Goal: Information Seeking & Learning: Learn about a topic

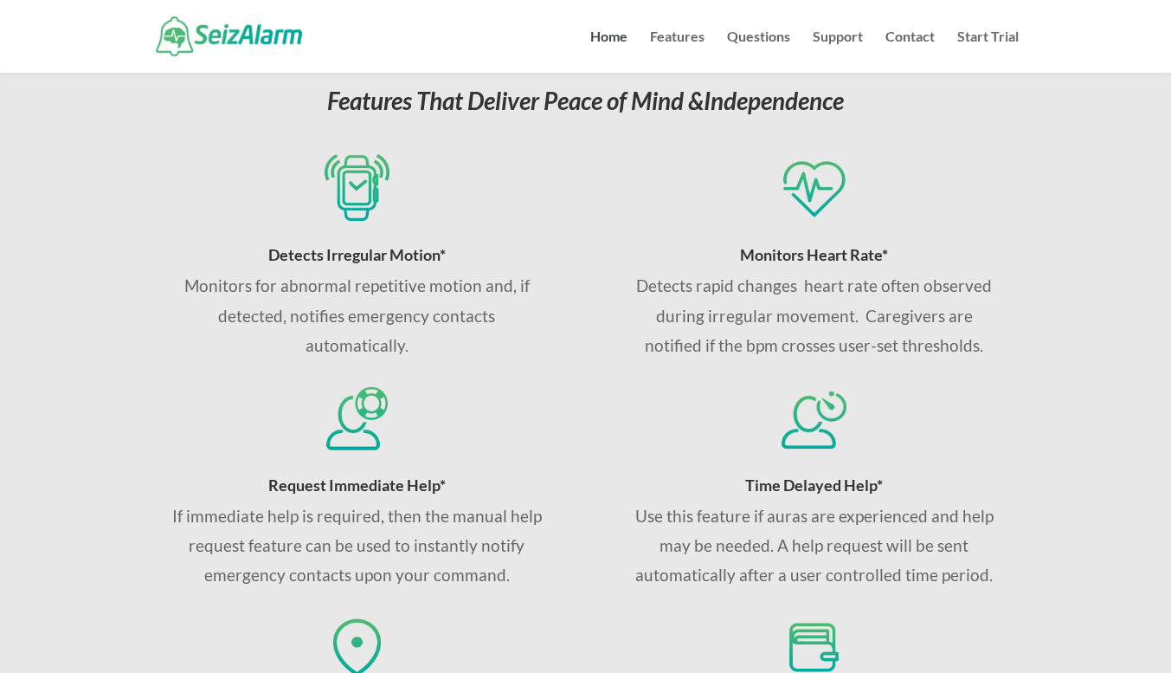
scroll to position [589, 0]
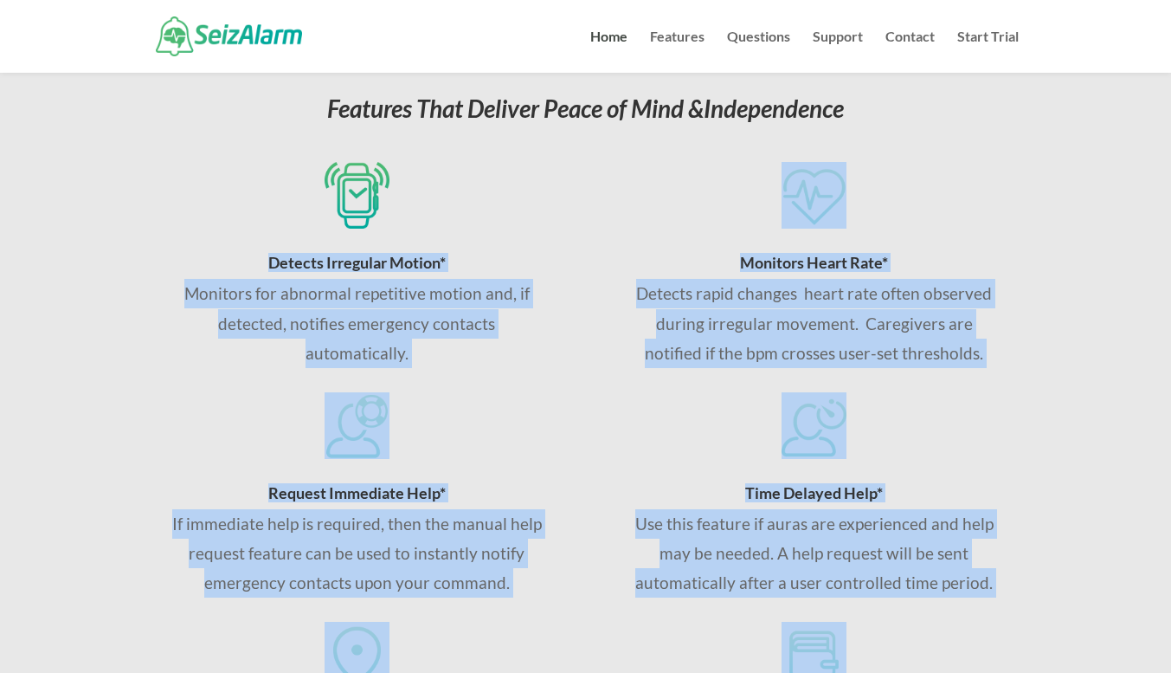
drag, startPoint x: 266, startPoint y: 260, endPoint x: 964, endPoint y: 625, distance: 788.2
click at [964, 625] on div "Detects Irregular Motion* Monitors for abnormal repetitive motion and, if detec…" at bounding box center [585, 494] width 866 height 729
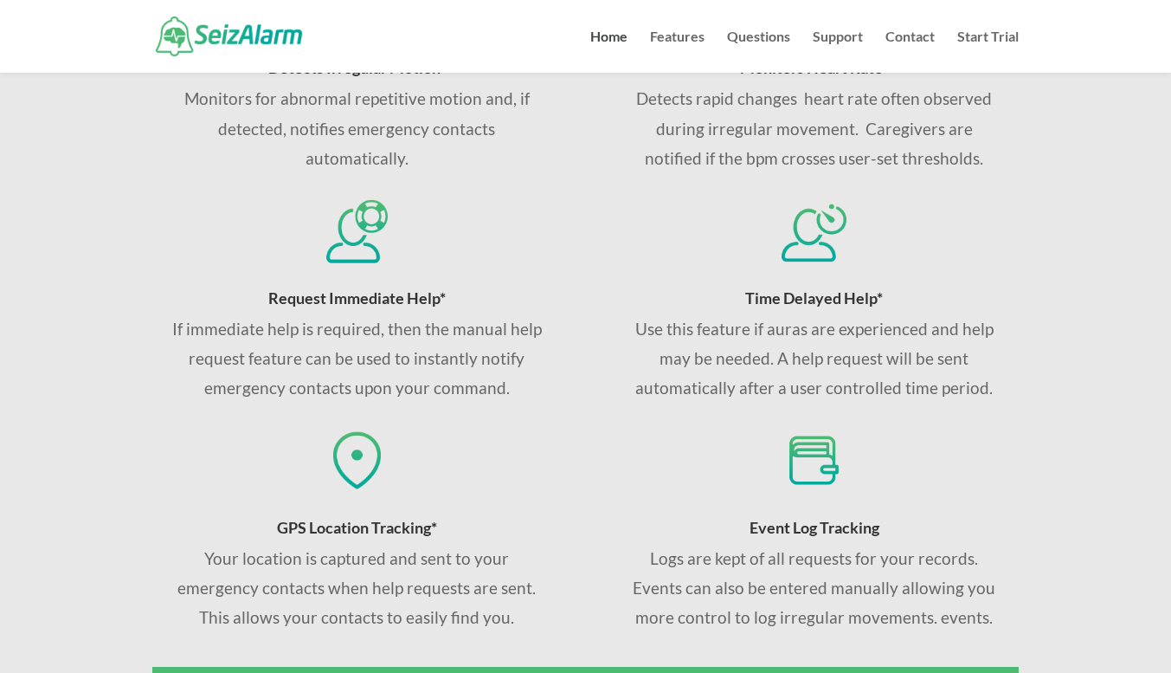
click at [917, 539] on h4 "Event Log Tracking" at bounding box center [813, 531] width 371 height 24
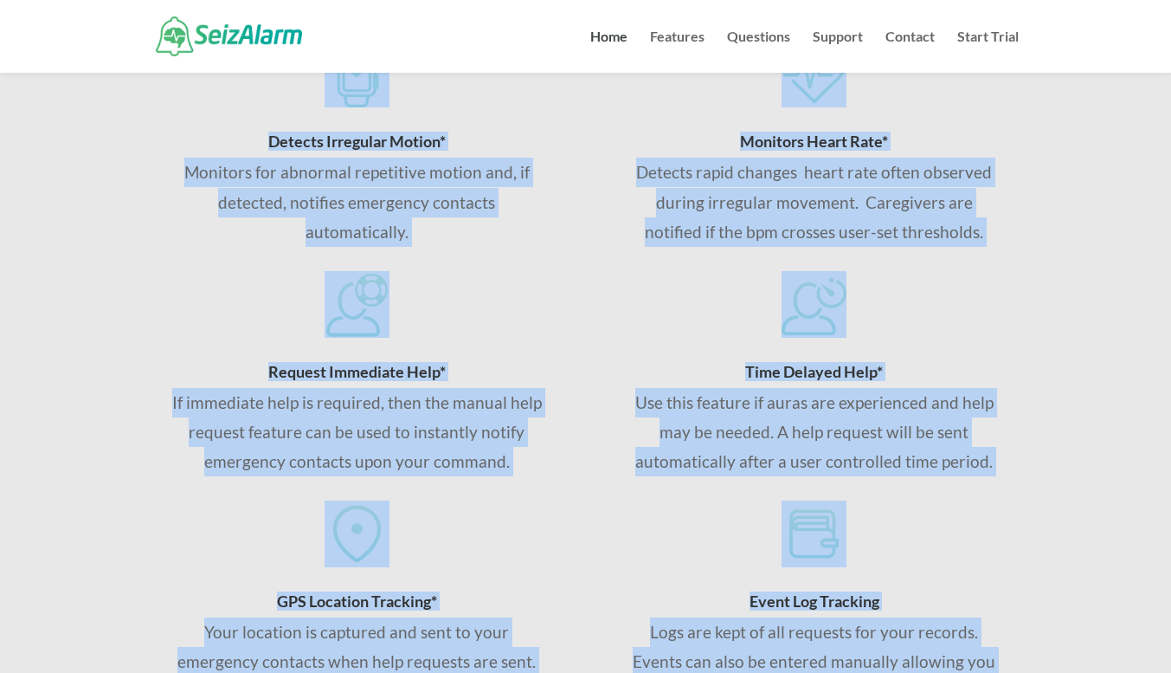
scroll to position [1037, 0]
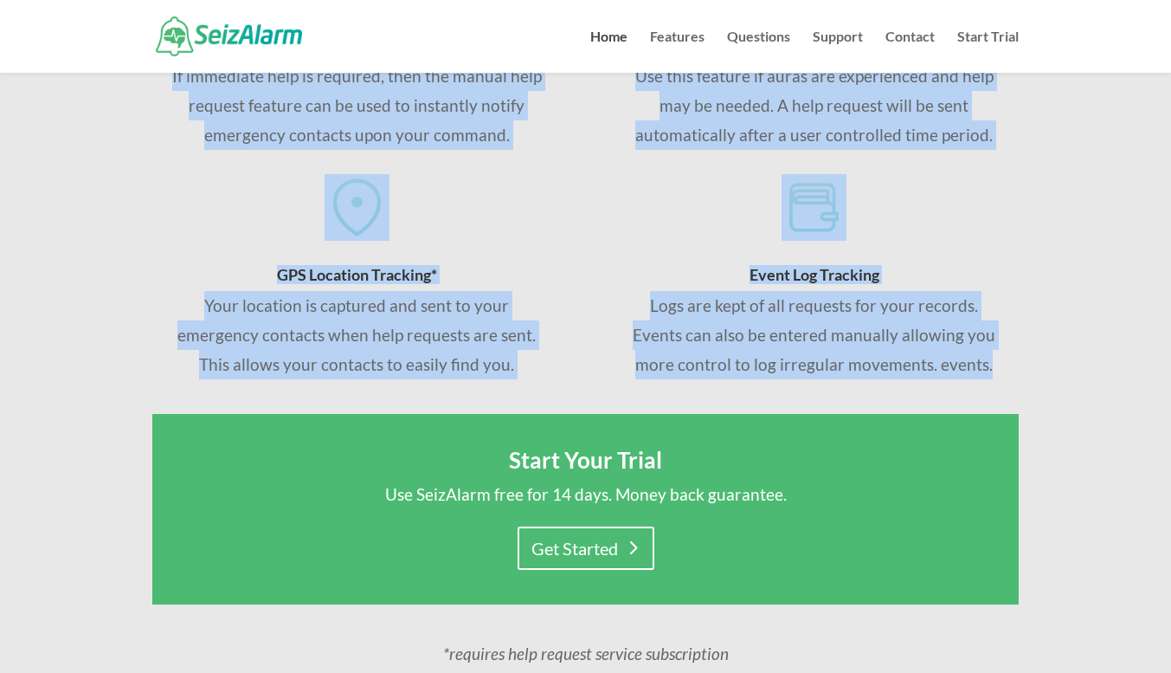
drag, startPoint x: 282, startPoint y: 161, endPoint x: 1009, endPoint y: 362, distance: 754.3
click at [1009, 362] on div "Detects Irregular Motion* Monitors for abnormal repetitive motion and, if detec…" at bounding box center [585, 46] width 866 height 729
copy div "Detects Irregular Motion* Monitors for abnormal repetitive motion and, if detec…"
click at [525, 291] on div "Your location is captured and sent to your emergency contacts when help request…" at bounding box center [356, 335] width 371 height 89
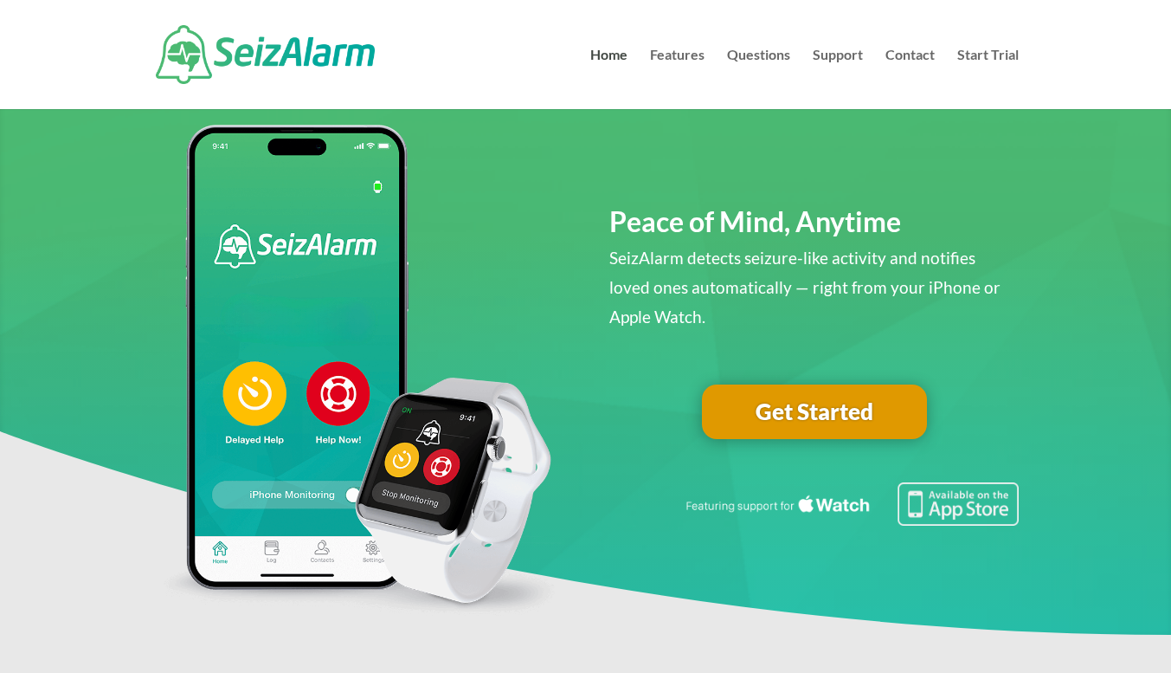
scroll to position [44, 0]
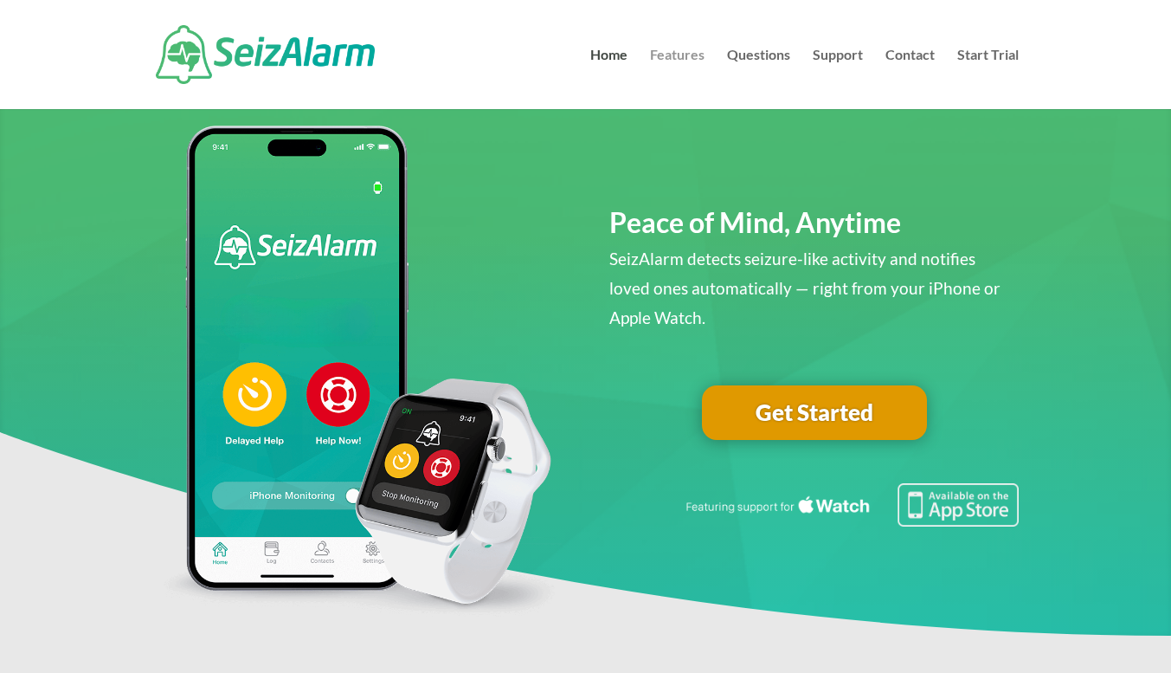
click at [672, 61] on link "Features" at bounding box center [677, 78] width 55 height 61
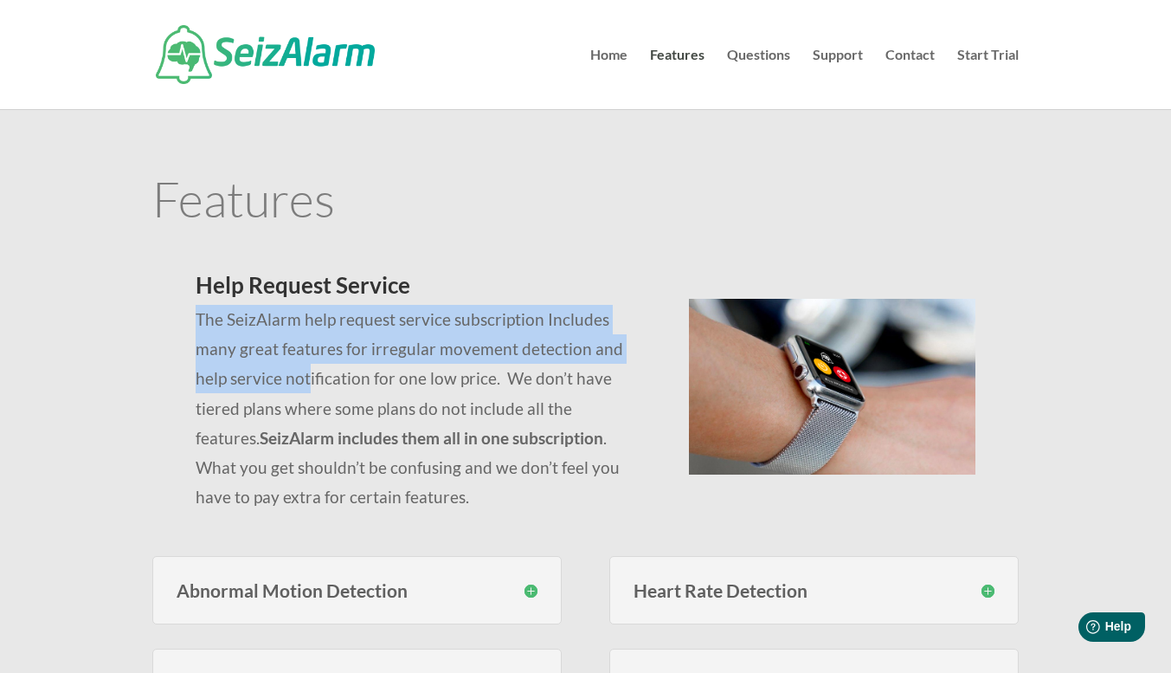
drag, startPoint x: 196, startPoint y: 322, endPoint x: 272, endPoint y: 375, distance: 92.0
click at [272, 375] on p "The SeizAlarm help request service subscription Includes many great features fo…" at bounding box center [421, 408] width 451 height 207
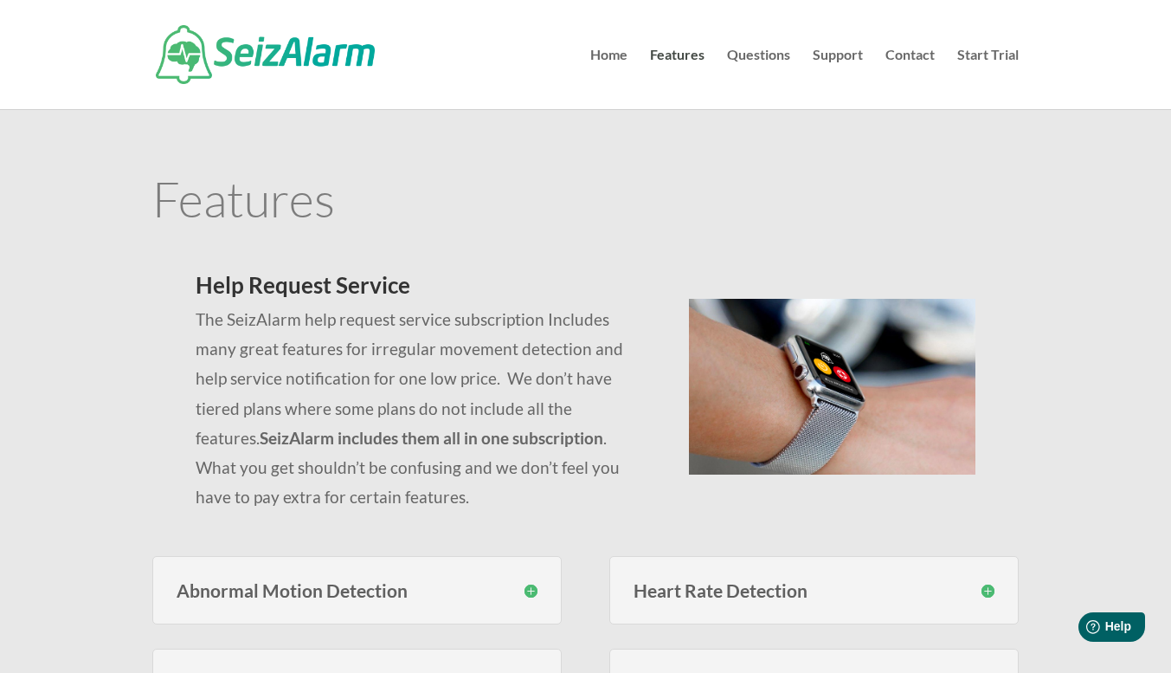
click at [319, 380] on p "The SeizAlarm help request service subscription Includes many great features fo…" at bounding box center [421, 408] width 451 height 207
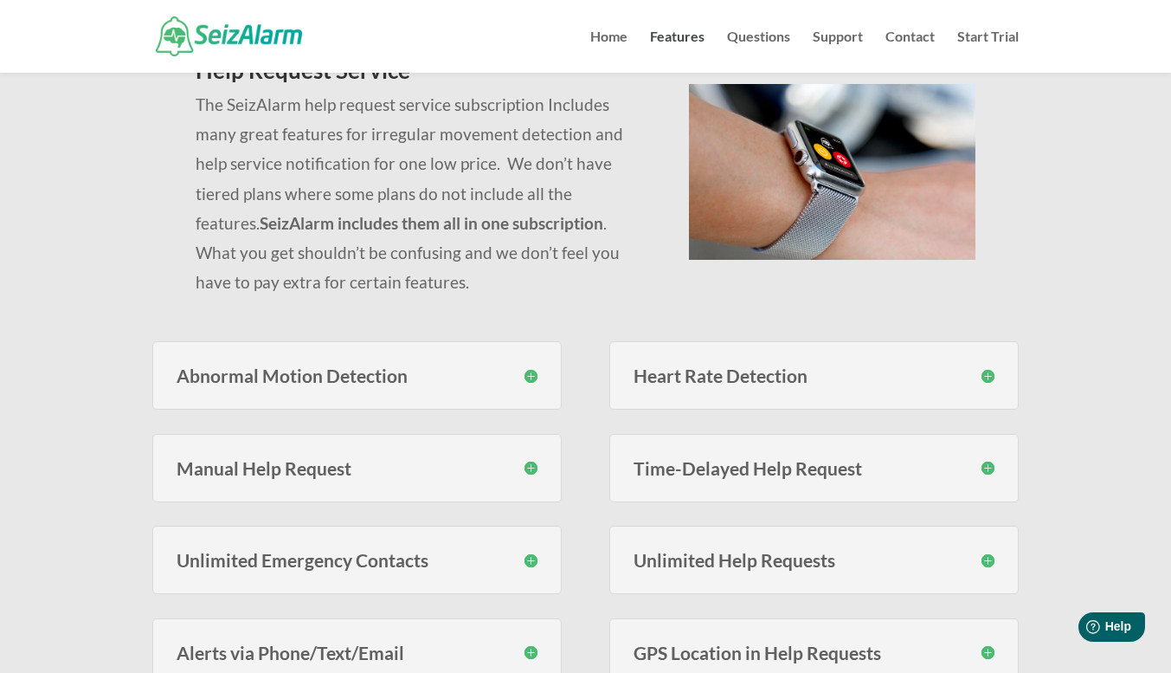
scroll to position [263, 0]
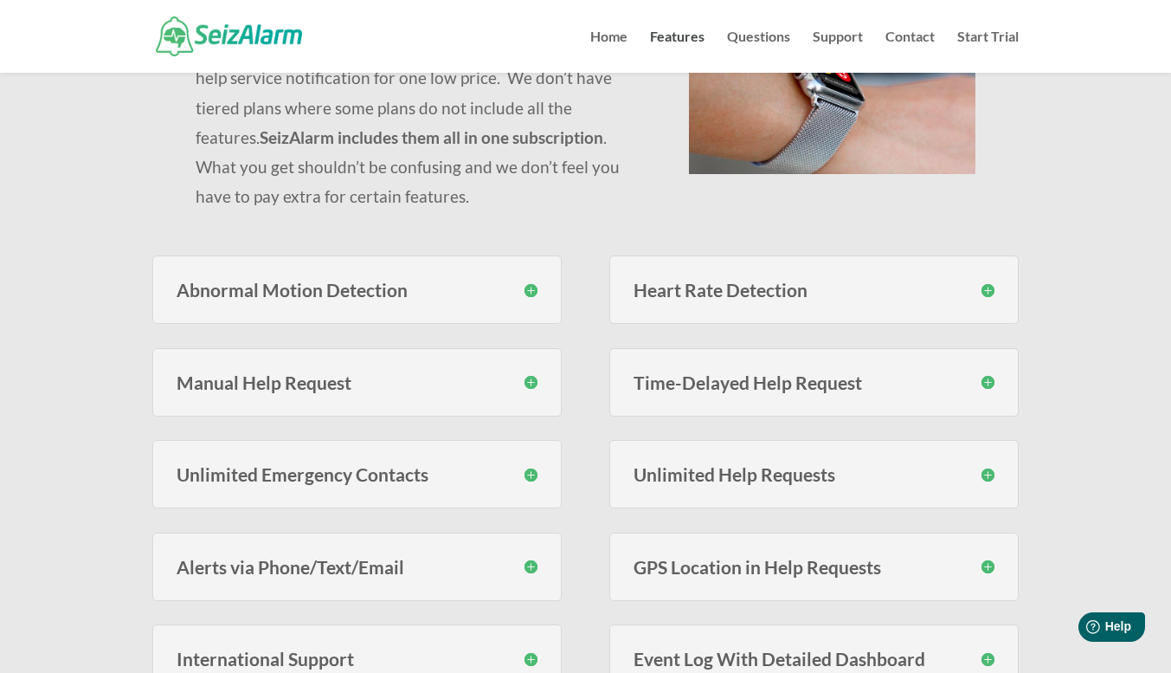
click at [531, 293] on h3 "Abnormal Motion Detection" at bounding box center [357, 289] width 361 height 18
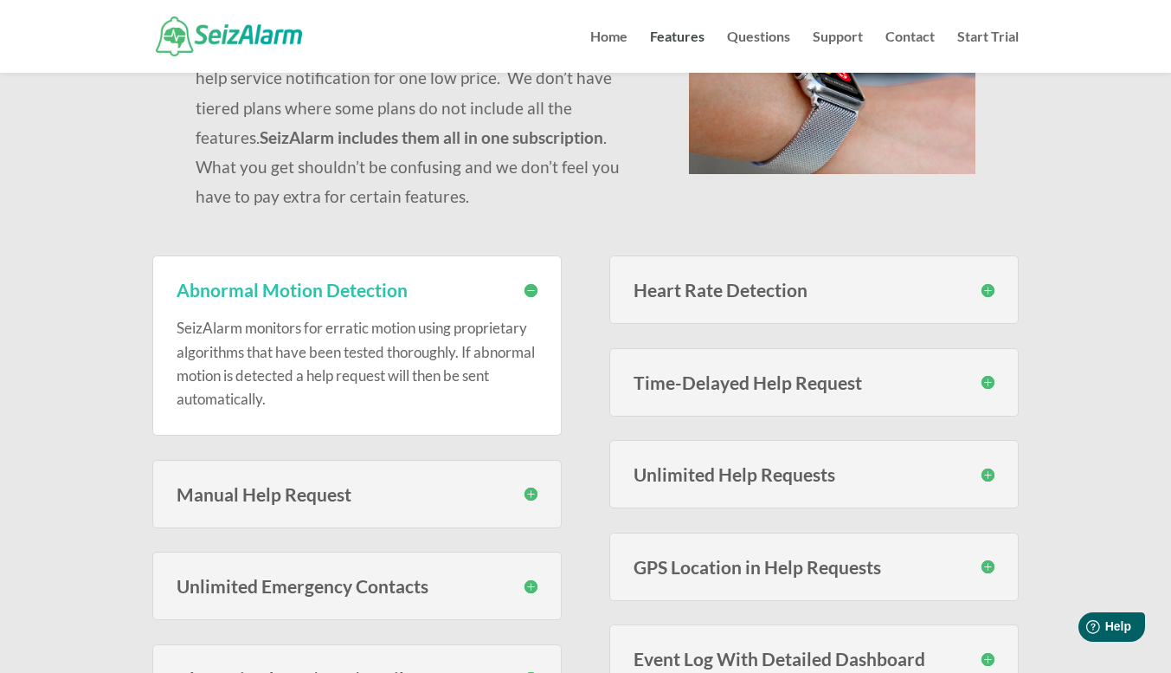
drag, startPoint x: 177, startPoint y: 330, endPoint x: 302, endPoint y: 401, distance: 143.4
click at [302, 401] on p "SeizAlarm monitors for erratic motion using proprietary algorithms that have be…" at bounding box center [357, 363] width 361 height 94
copy p "SeizAlarm monitors for erratic motion using proprietary algorithms that have be…"
click at [312, 297] on h3 "Abnormal Motion Detection" at bounding box center [357, 289] width 361 height 18
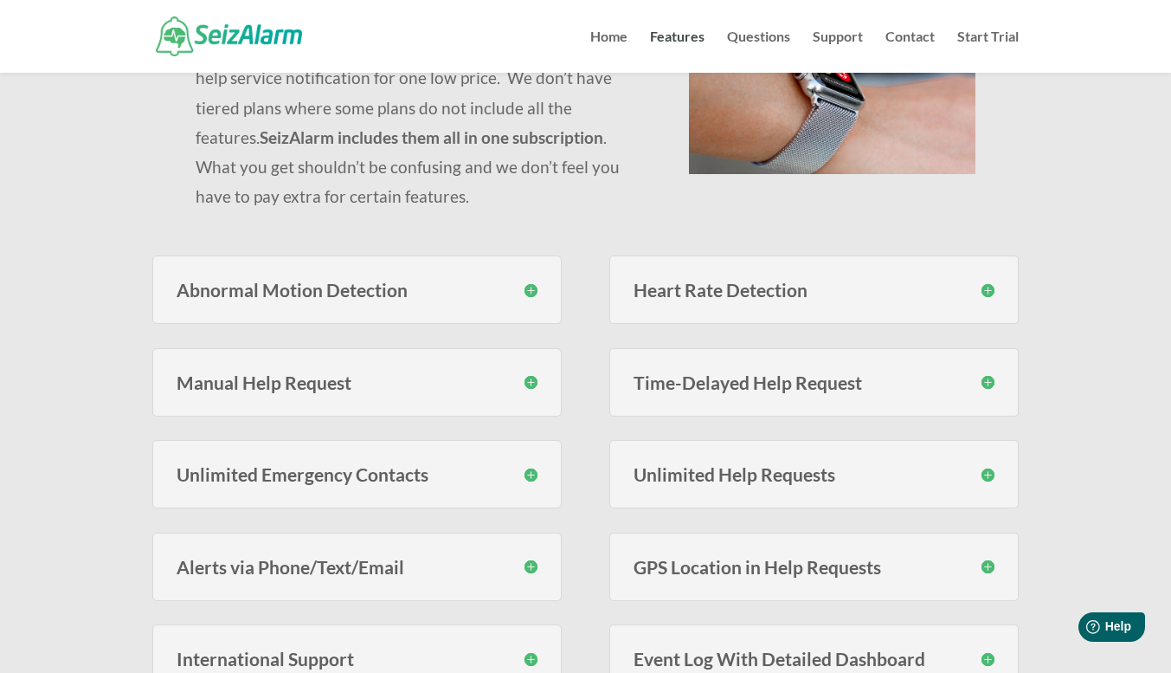
click at [199, 290] on h3 "Abnormal Motion Detection" at bounding box center [357, 289] width 361 height 18
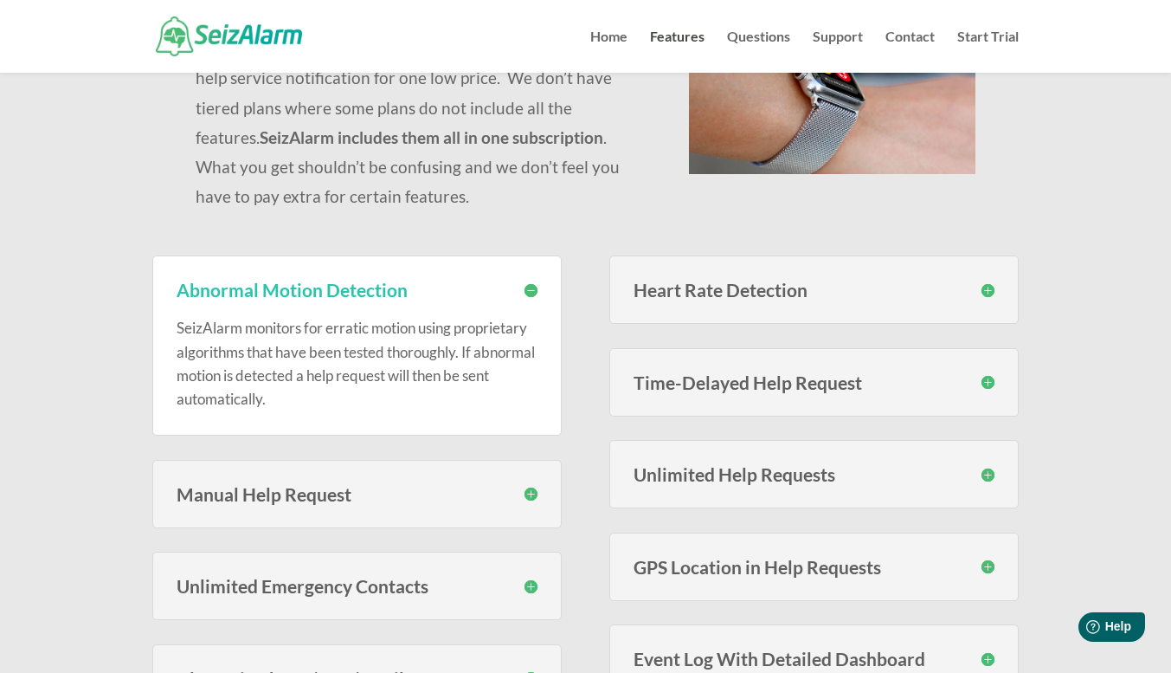
drag, startPoint x: 175, startPoint y: 293, endPoint x: 329, endPoint y: 402, distance: 188.3
click at [329, 402] on div "Abnormal Motion Detection SeizAlarm monitors for erratic motion using proprieta…" at bounding box center [356, 345] width 409 height 180
copy div "Abnormal Motion Detection SeizAlarm monitors for erratic motion using proprieta…"
click at [524, 498] on h3 "Manual Help Request" at bounding box center [357, 494] width 361 height 18
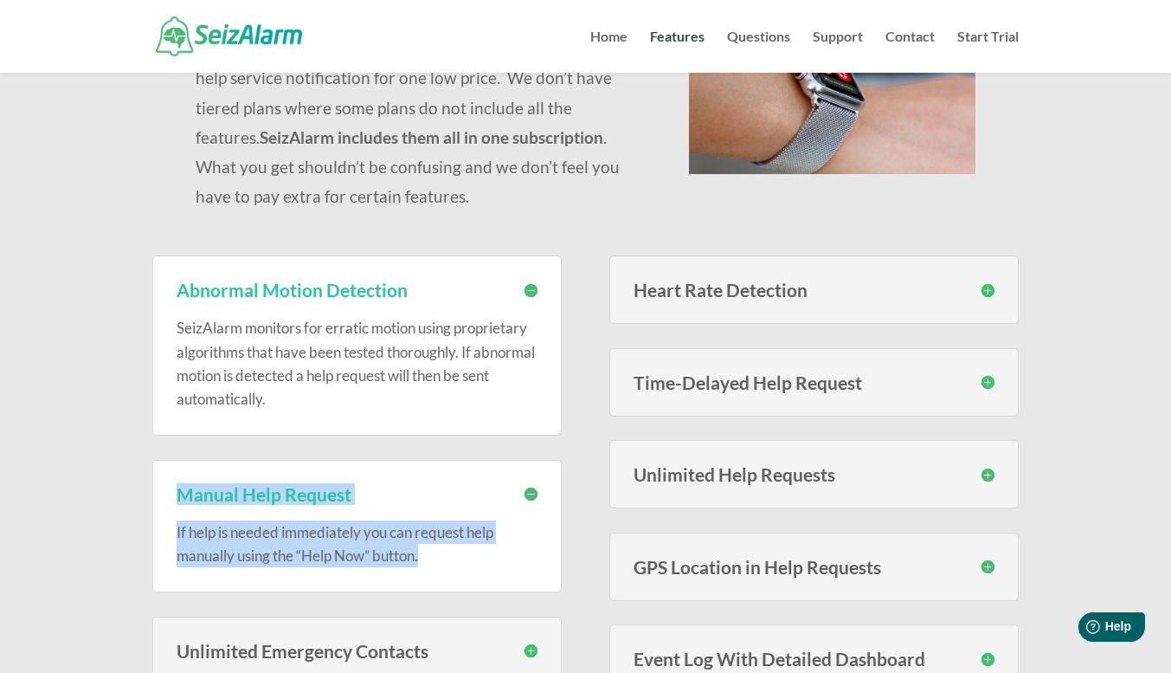
drag, startPoint x: 174, startPoint y: 490, endPoint x: 424, endPoint y: 570, distance: 262.5
click at [424, 570] on div "Manual Help Request If help is needed immediately you can request help manually…" at bounding box center [356, 526] width 409 height 132
copy div "Manual Help Request If help is needed immediately you can request help manually…"
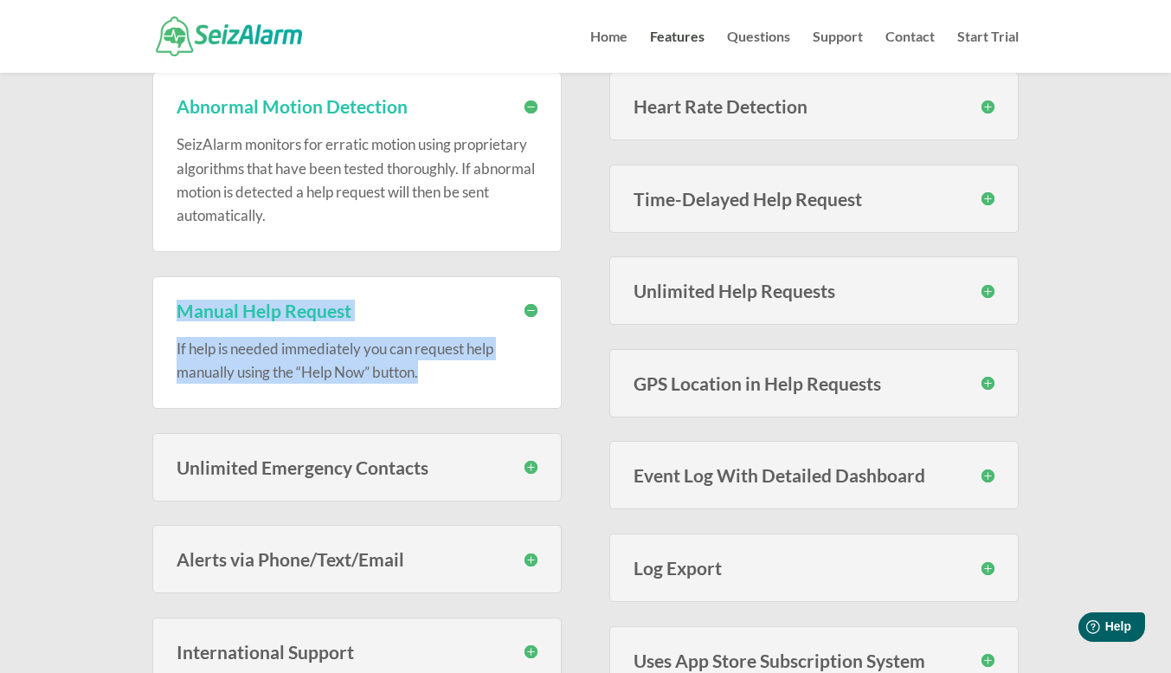
scroll to position [447, 0]
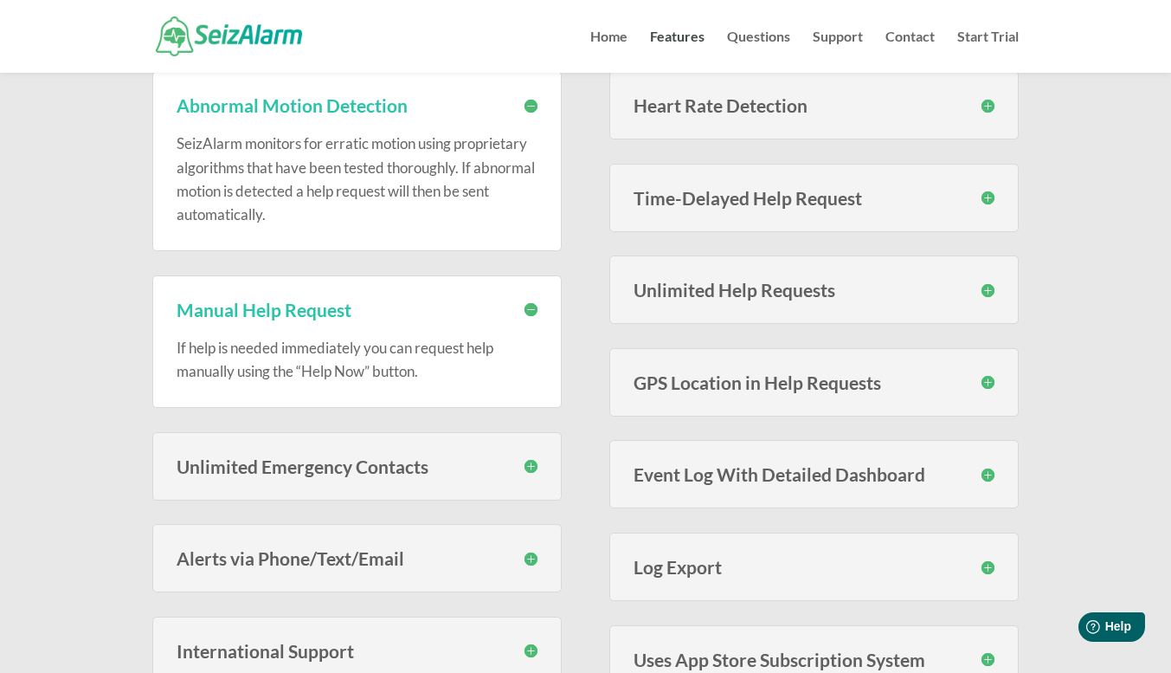
click at [247, 461] on h3 "Unlimited Emergency Contacts" at bounding box center [357, 466] width 361 height 18
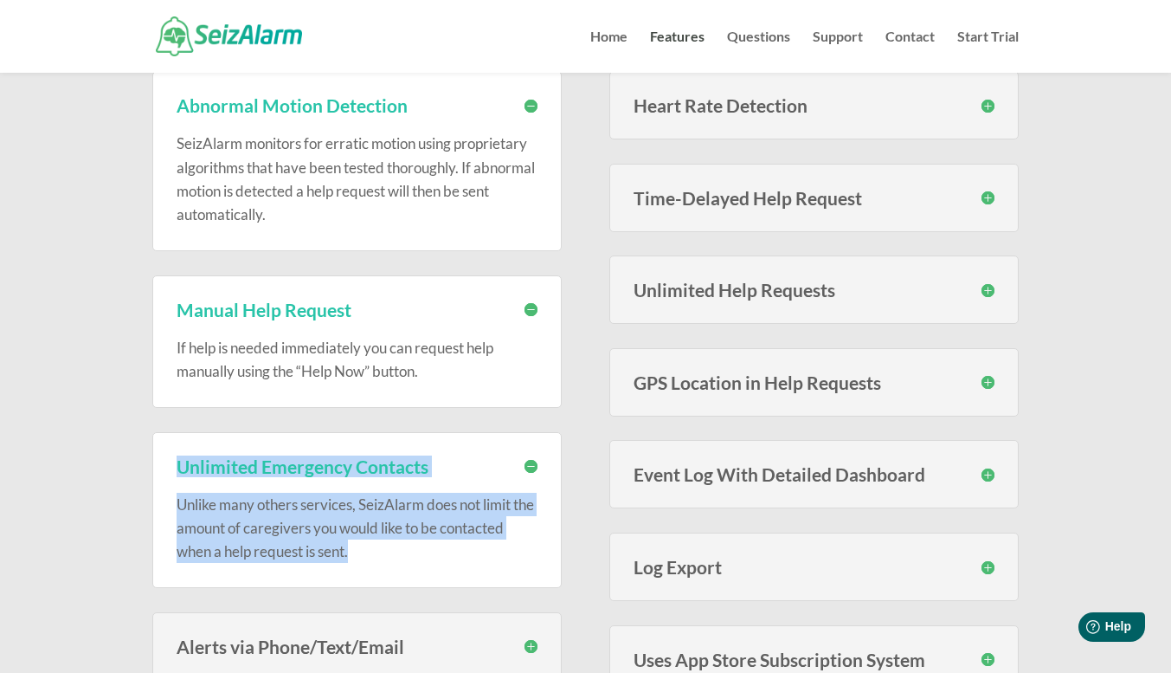
drag, startPoint x: 174, startPoint y: 468, endPoint x: 373, endPoint y: 555, distance: 217.1
click at [373, 555] on div "Unlimited Emergency Contacts Unlike many others services, SeizAlarm does not li…" at bounding box center [356, 510] width 409 height 157
copy div "Unlimited Emergency Contacts Unlike many others services, SeizAlarm does not li…"
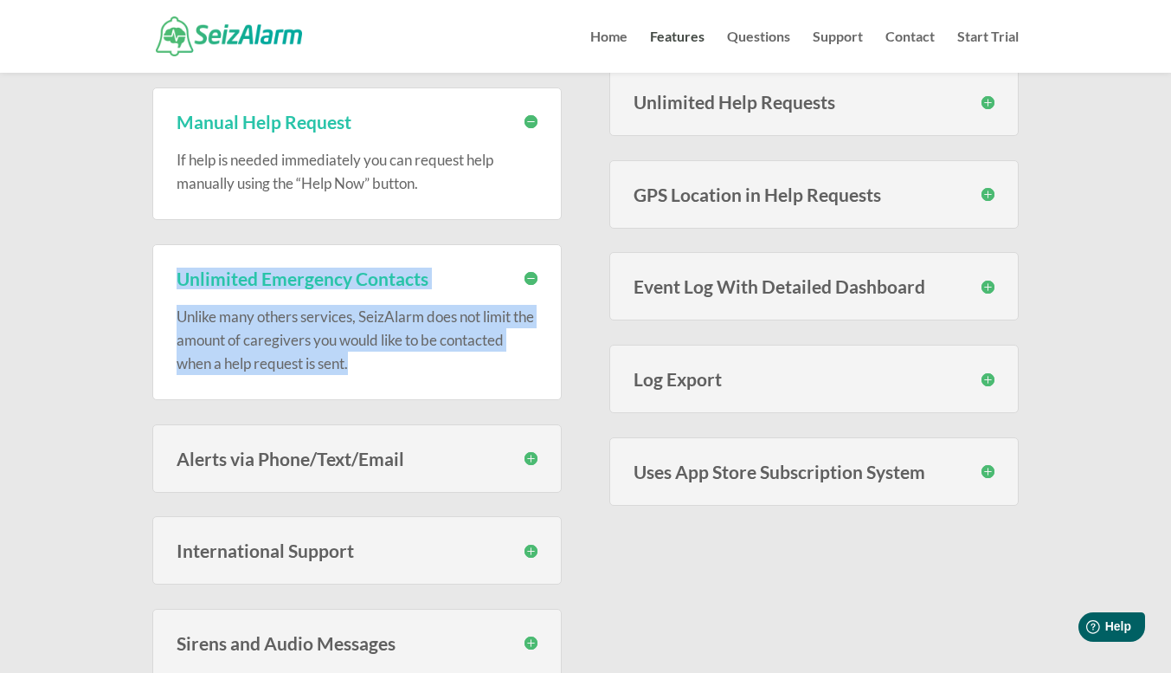
scroll to position [635, 0]
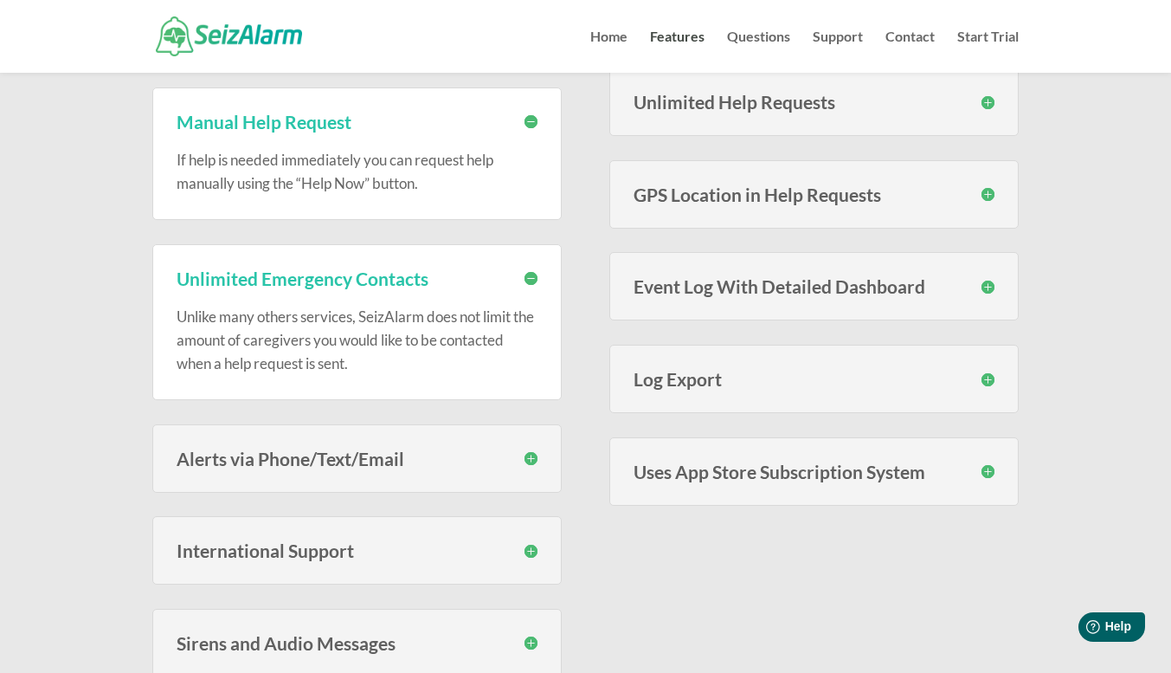
click at [479, 470] on div "Alerts via Phone/Text/Email You have the option to have your emergency contacts…" at bounding box center [356, 458] width 409 height 68
click at [530, 463] on h3 "Alerts via Phone/Text/Email" at bounding box center [357, 458] width 361 height 18
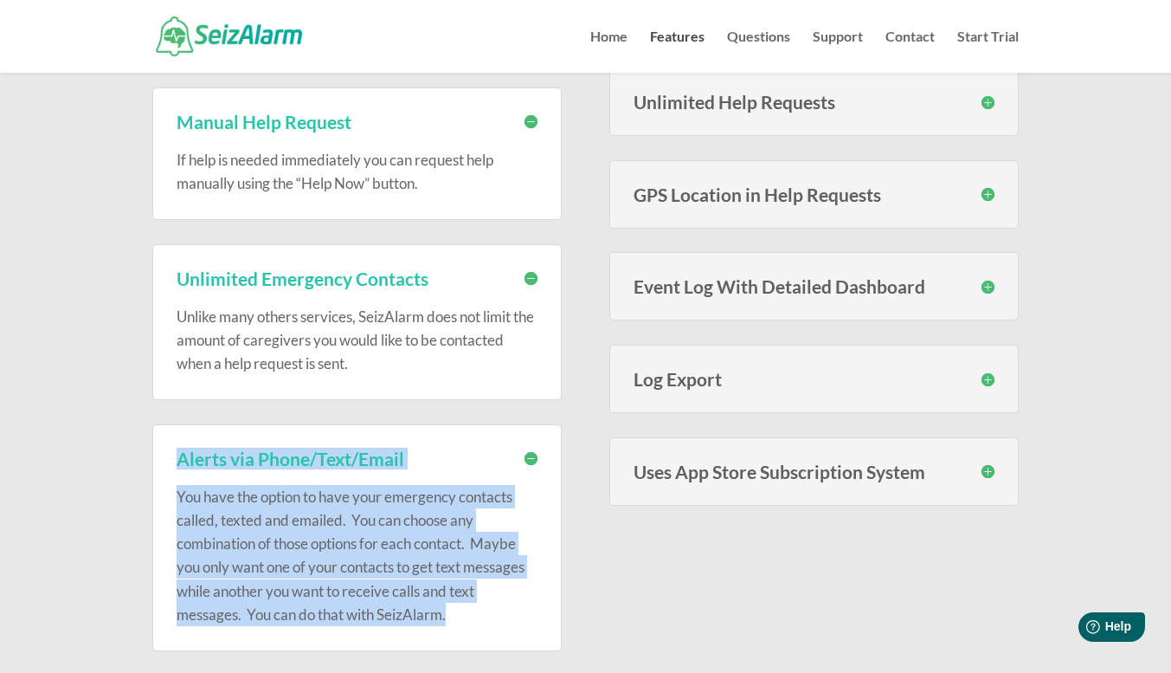
drag, startPoint x: 179, startPoint y: 460, endPoint x: 456, endPoint y: 621, distance: 320.4
click at [456, 621] on div "Alerts via Phone/Text/Email You have the option to have your emergency contacts…" at bounding box center [356, 537] width 409 height 227
copy div "Alerts via Phone/Text/Email You have the option to have your emergency contacts…"
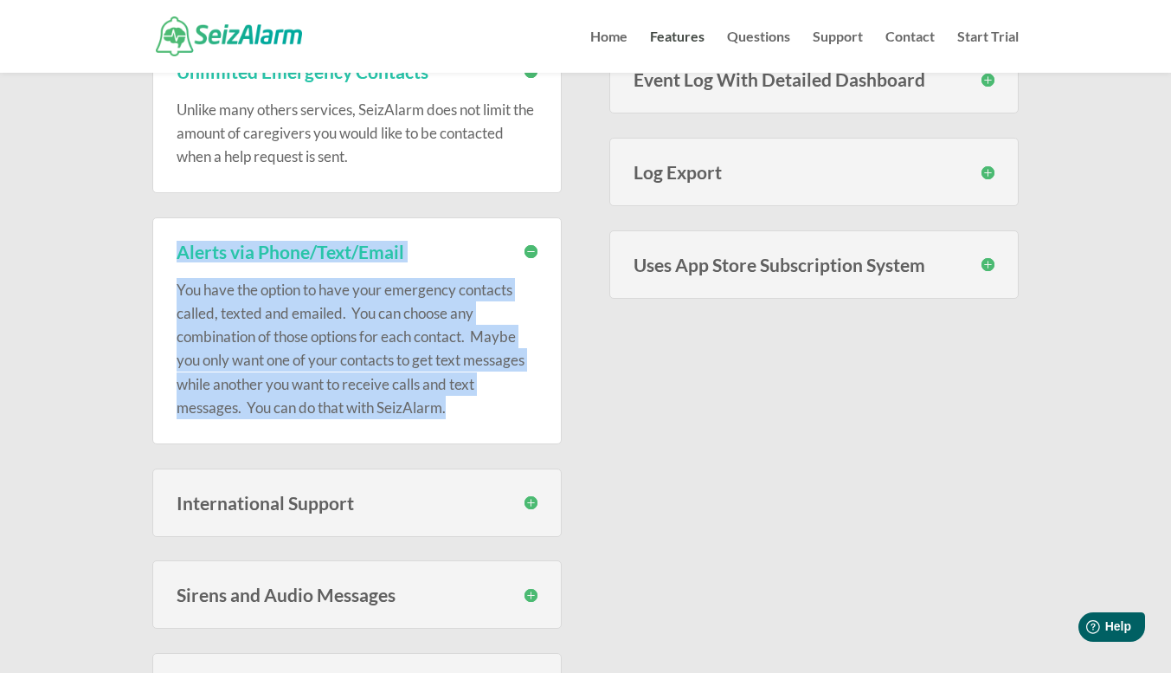
scroll to position [845, 0]
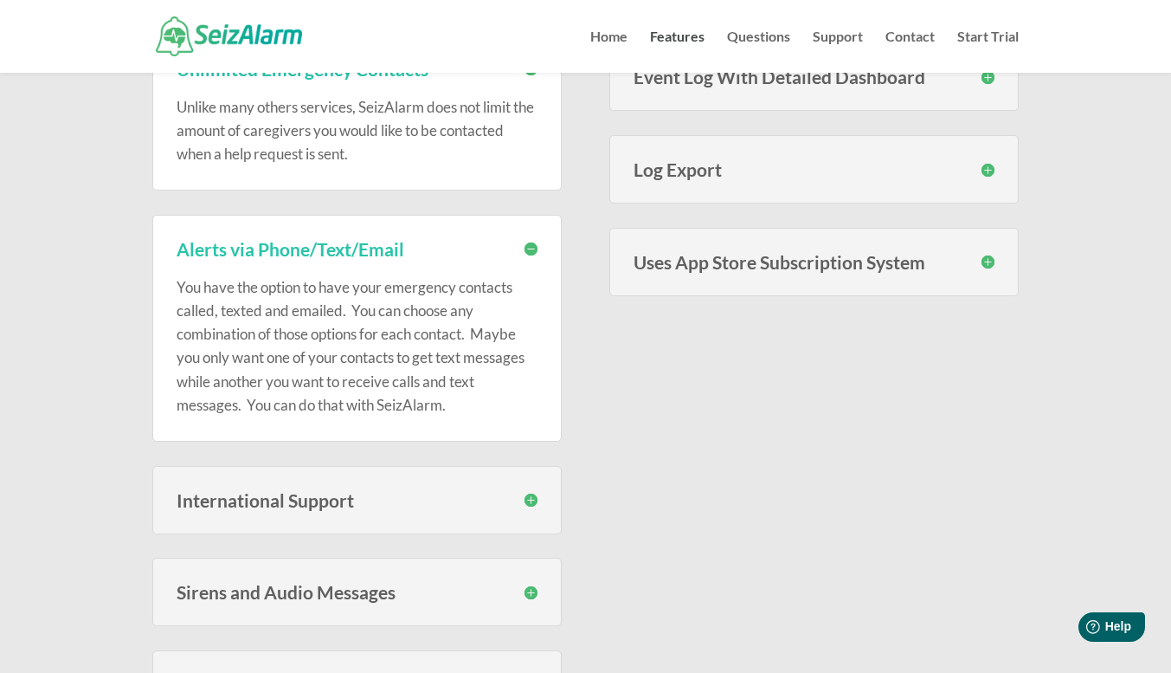
click at [530, 498] on h3 "International Support" at bounding box center [357, 500] width 361 height 18
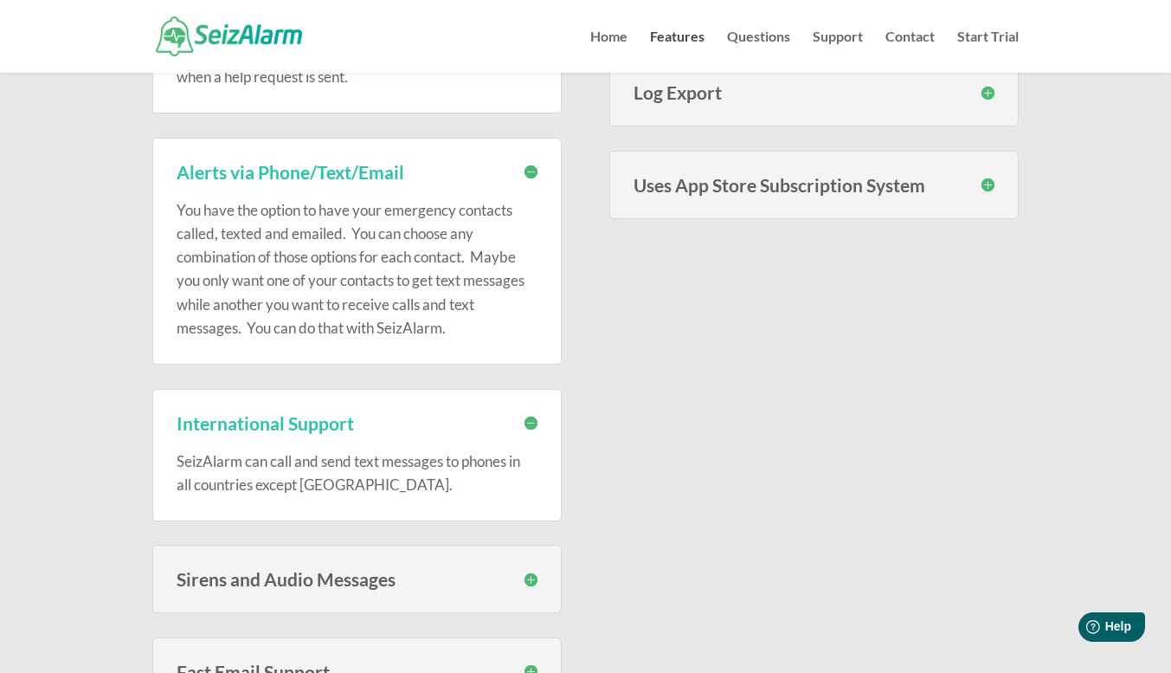
scroll to position [923, 0]
click at [536, 570] on h3 "Sirens and Audio Messages" at bounding box center [357, 578] width 361 height 18
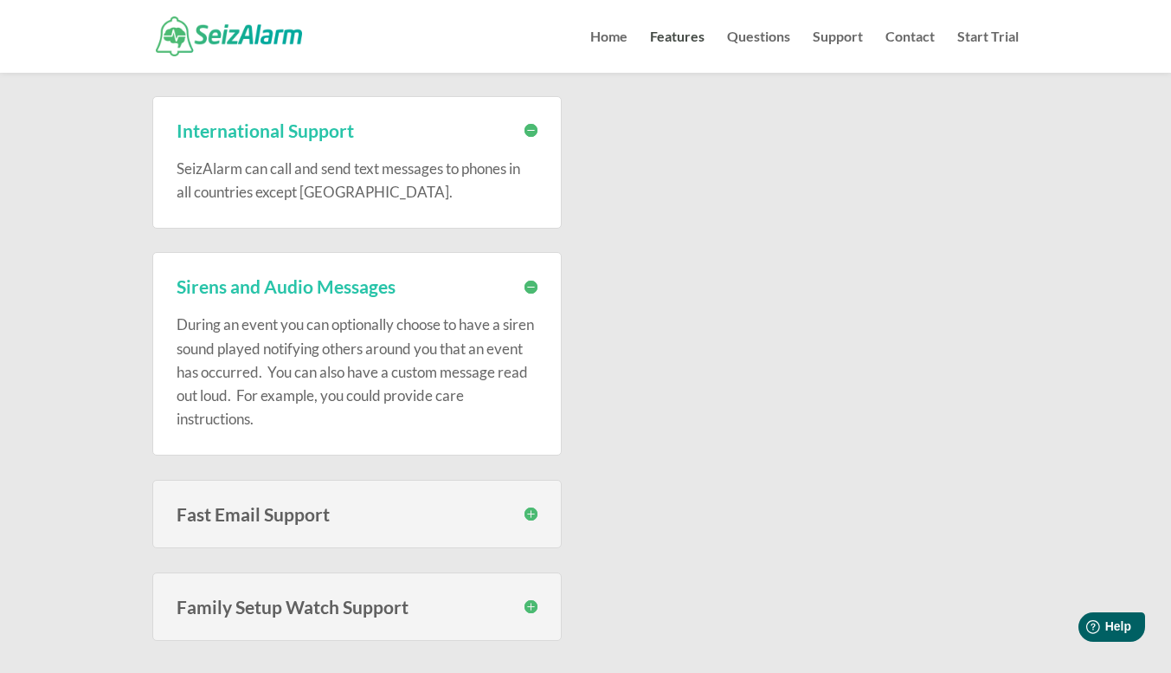
scroll to position [1215, 0]
click at [529, 603] on h3 "Family Setup Watch Support" at bounding box center [357, 605] width 361 height 18
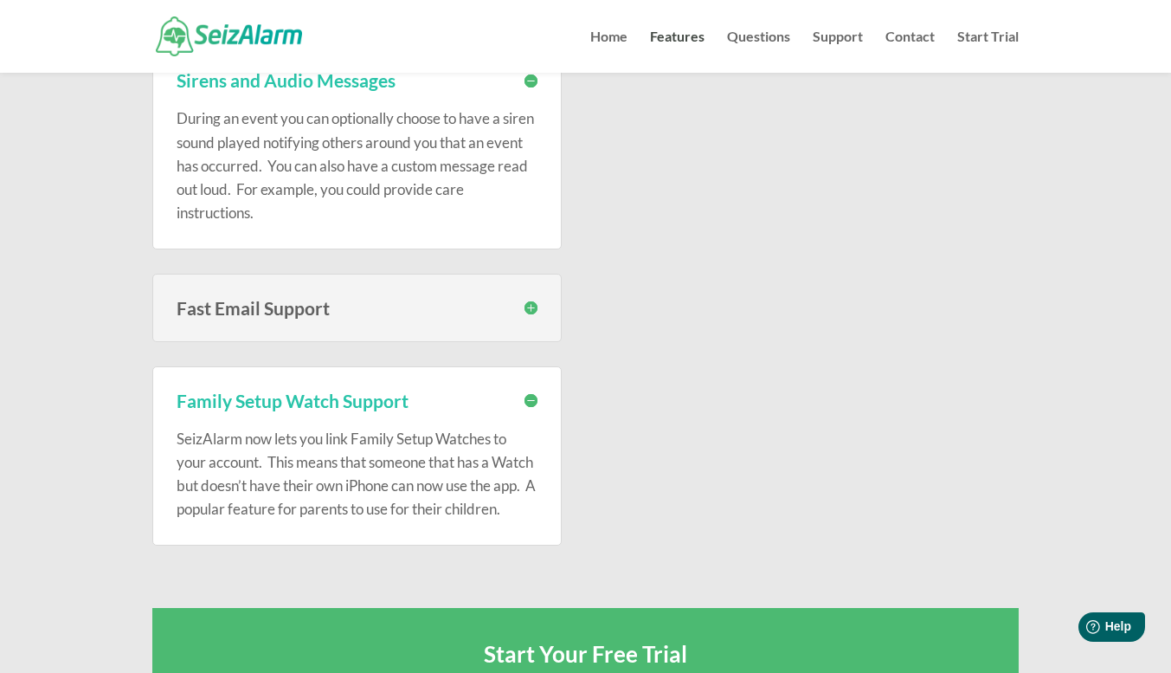
scroll to position [1421, 0]
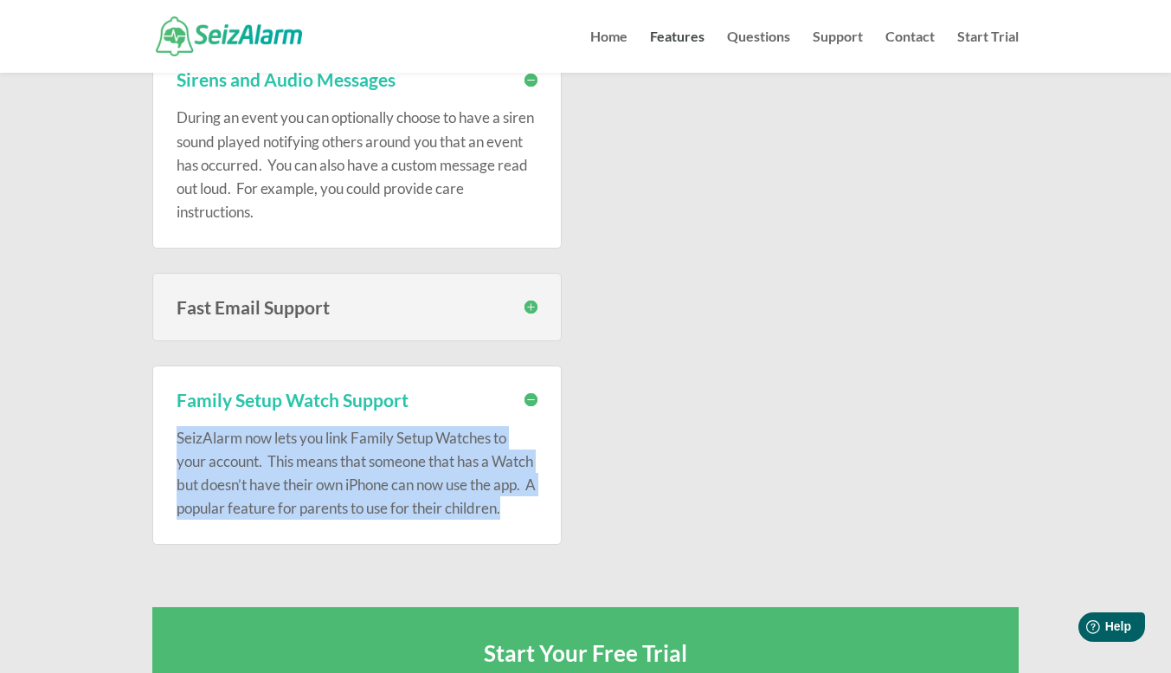
drag, startPoint x: 240, startPoint y: 537, endPoint x: 178, endPoint y: 438, distance: 117.0
click at [178, 438] on p "SeizAlarm now lets you link Family Setup Watches to your account. This means th…" at bounding box center [357, 473] width 361 height 94
click at [198, 452] on p "SeizAlarm now lets you link Family Setup Watches to your account. This means th…" at bounding box center [357, 473] width 361 height 94
drag, startPoint x: 237, startPoint y: 531, endPoint x: 180, endPoint y: 412, distance: 132.4
click at [180, 412] on div "SeizAlarm now lets you link Family Setup Watches to your account. This means th…" at bounding box center [357, 465] width 361 height 112
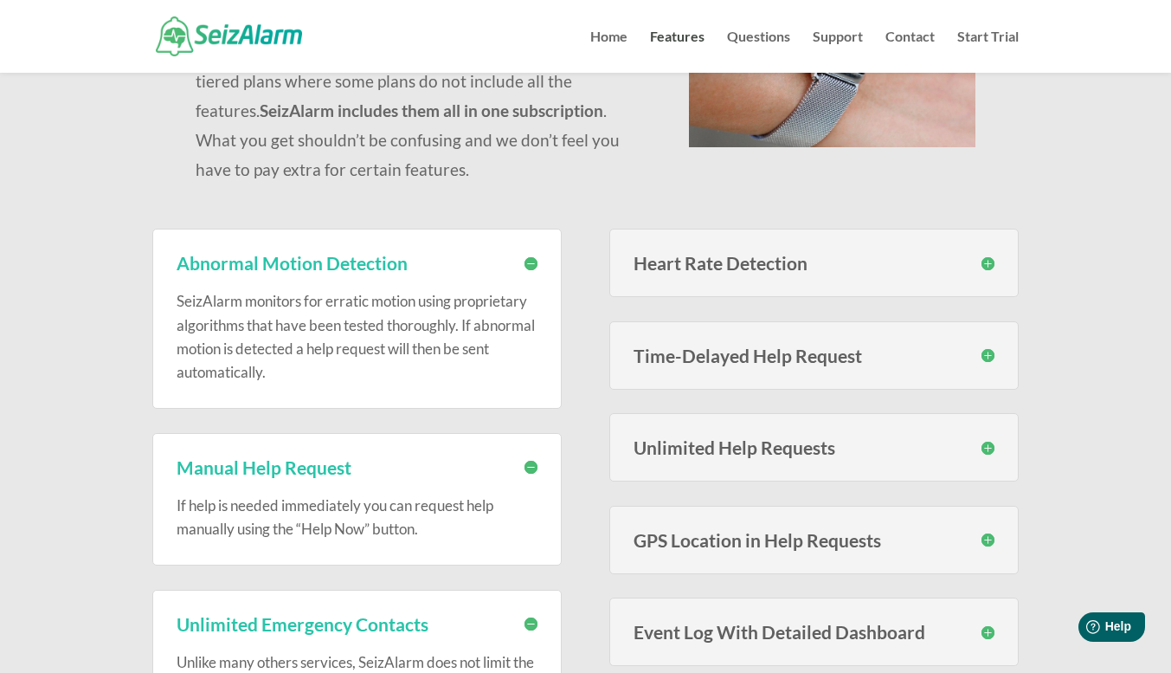
scroll to position [289, 0]
click at [985, 263] on h3 "Heart Rate Detection" at bounding box center [814, 263] width 361 height 18
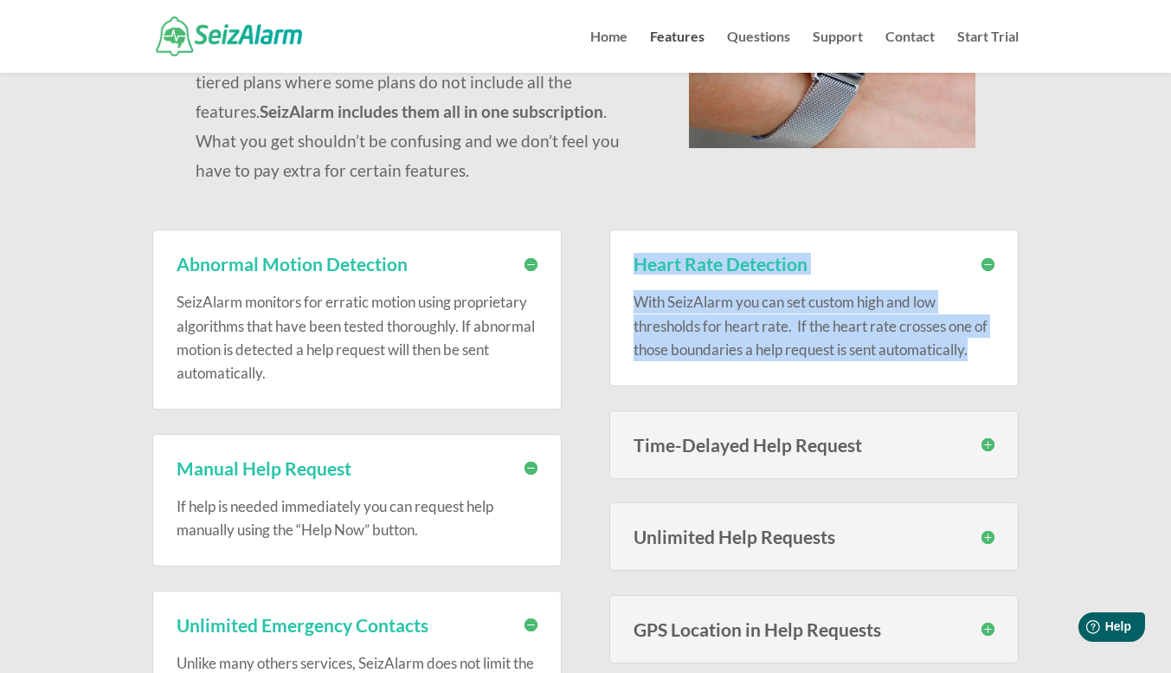
drag, startPoint x: 636, startPoint y: 263, endPoint x: 979, endPoint y: 365, distance: 357.6
click at [979, 365] on div "Heart Rate Detection With SeizAlarm you can set custom high and low thresholds …" at bounding box center [813, 307] width 409 height 157
copy div "Heart Rate Detection With SeizAlarm you can set custom high and low thresholds …"
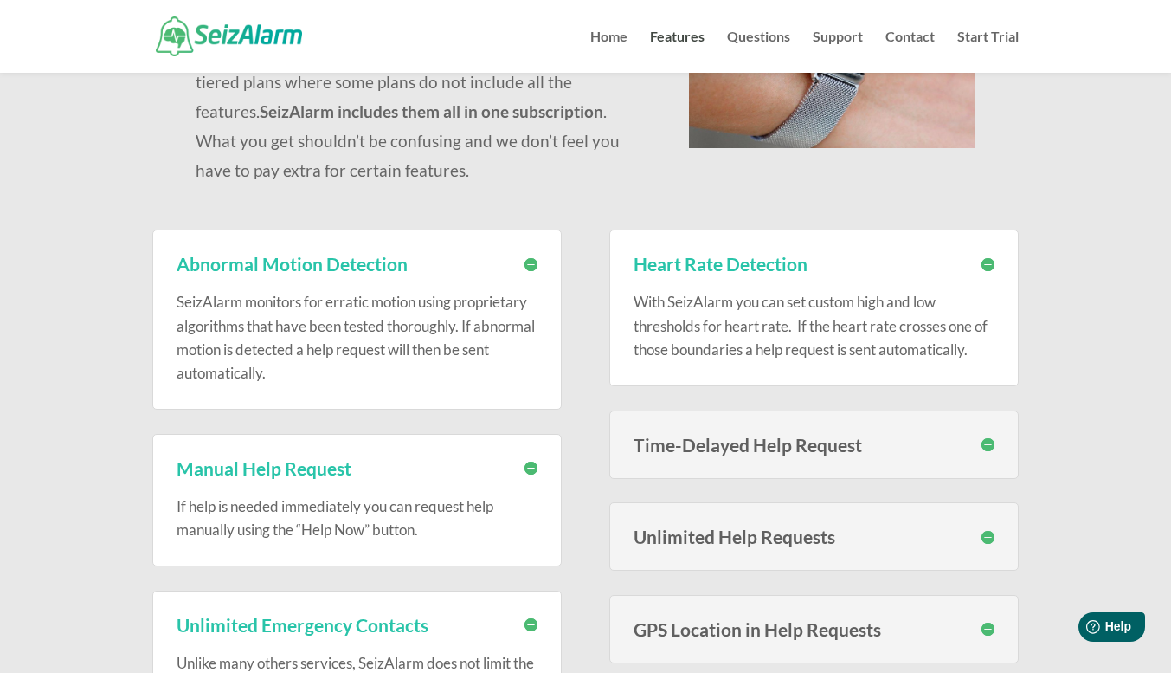
click at [795, 446] on h3 "Time-Delayed Help Request" at bounding box center [814, 444] width 361 height 18
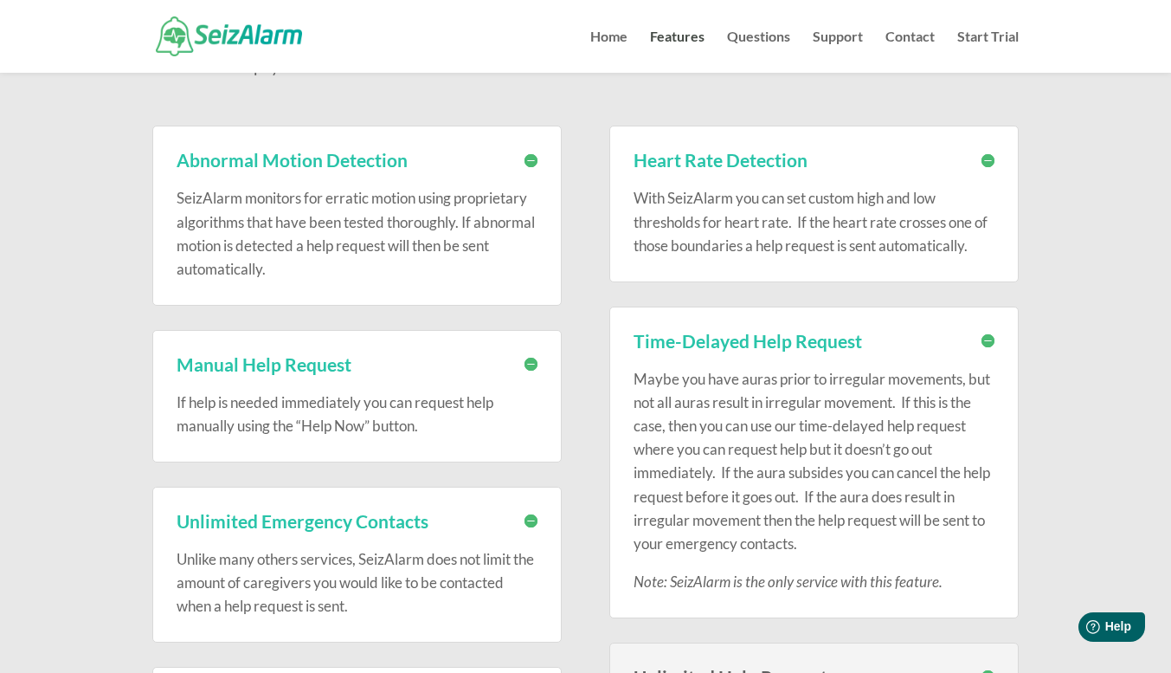
scroll to position [394, 0]
drag, startPoint x: 632, startPoint y: 346, endPoint x: 950, endPoint y: 589, distance: 400.8
click at [950, 589] on div "Time-Delayed Help Request Maybe you have auras prior to irregular movements, bu…" at bounding box center [813, 462] width 409 height 312
copy div "Time-Delayed Help Request Maybe you have auras prior to irregular movements, bu…"
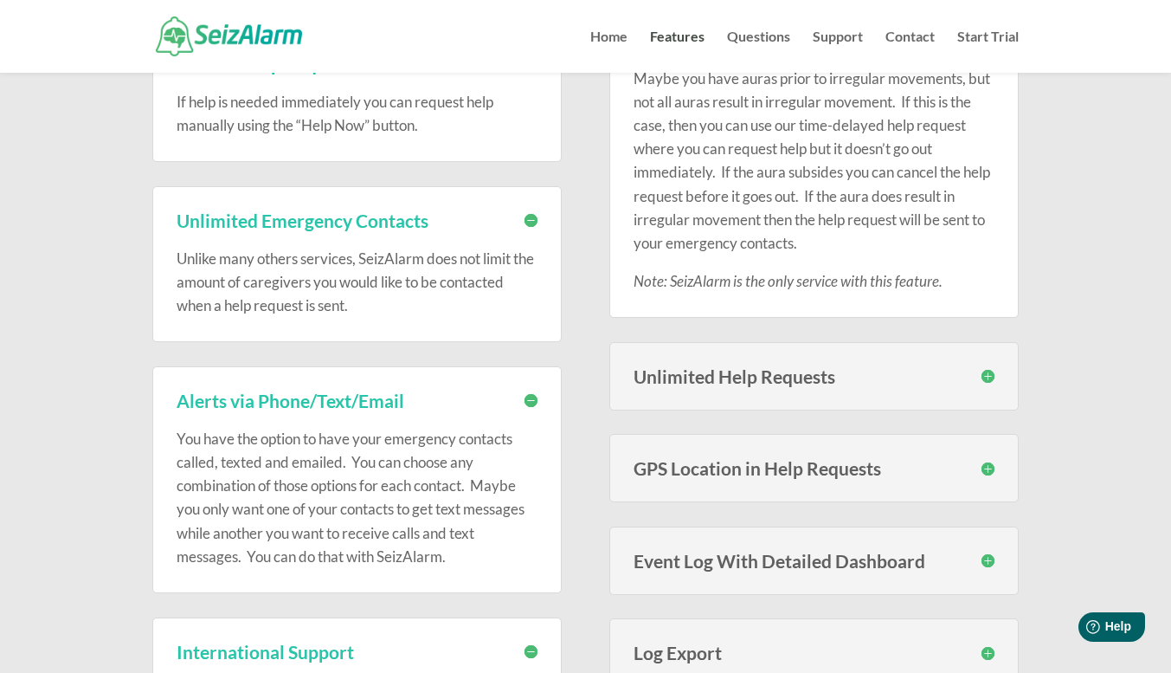
scroll to position [698, 0]
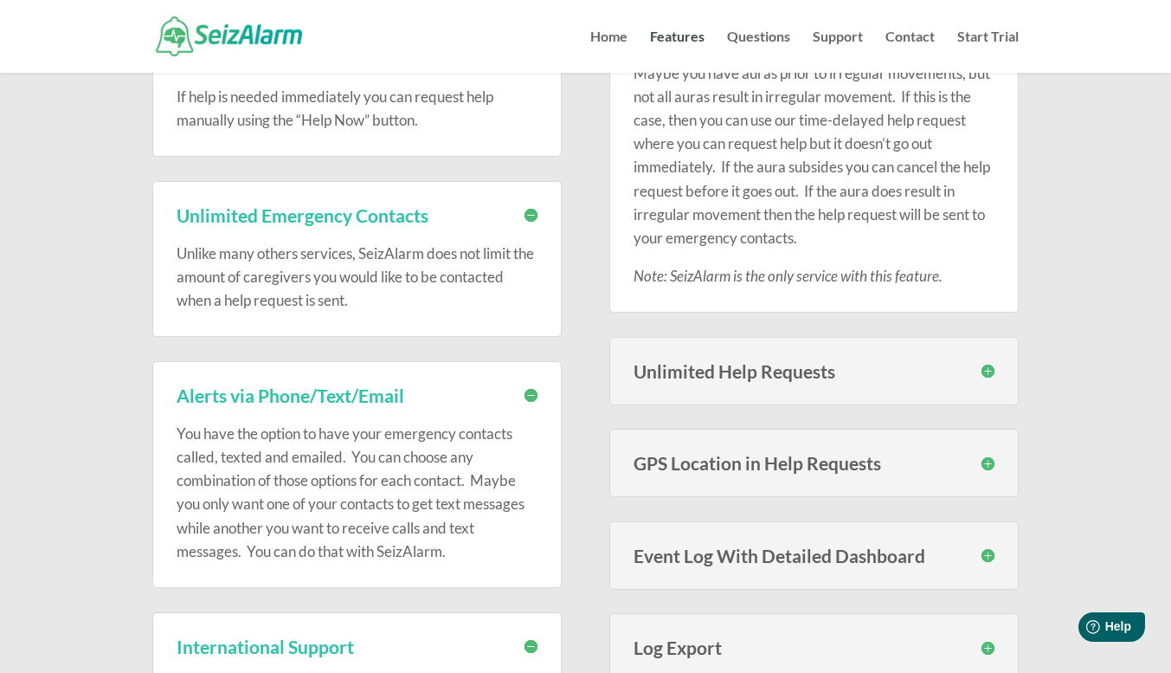
click at [759, 366] on h3 "Unlimited Help Requests" at bounding box center [814, 371] width 361 height 18
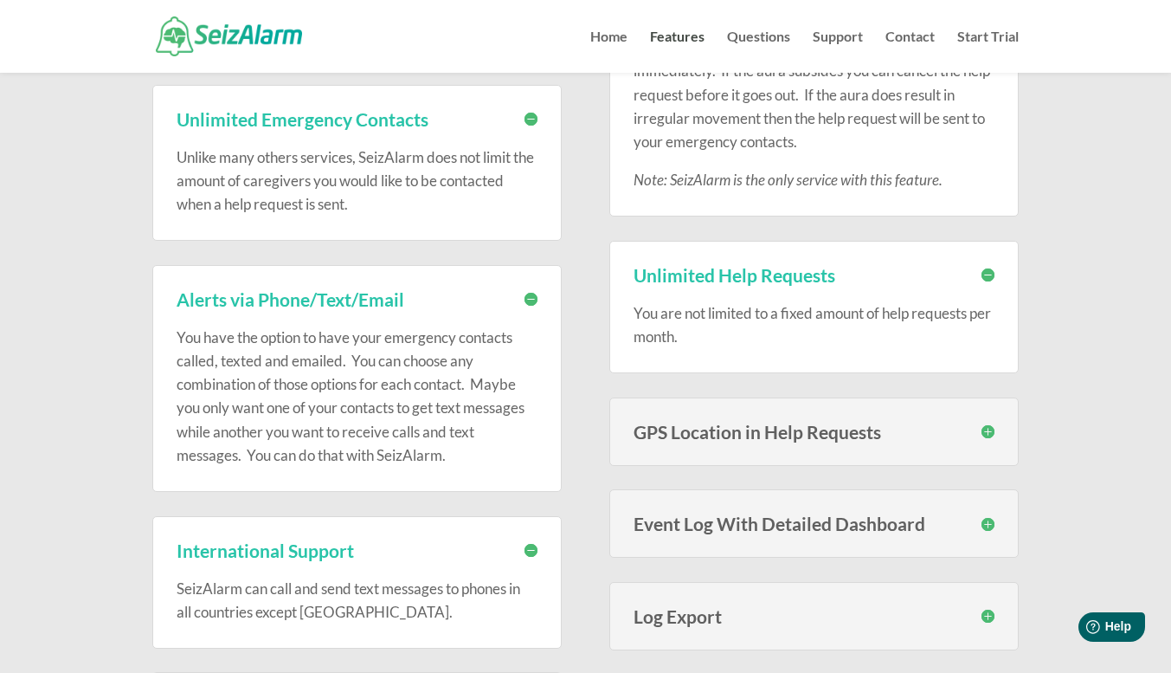
scroll to position [812, 0]
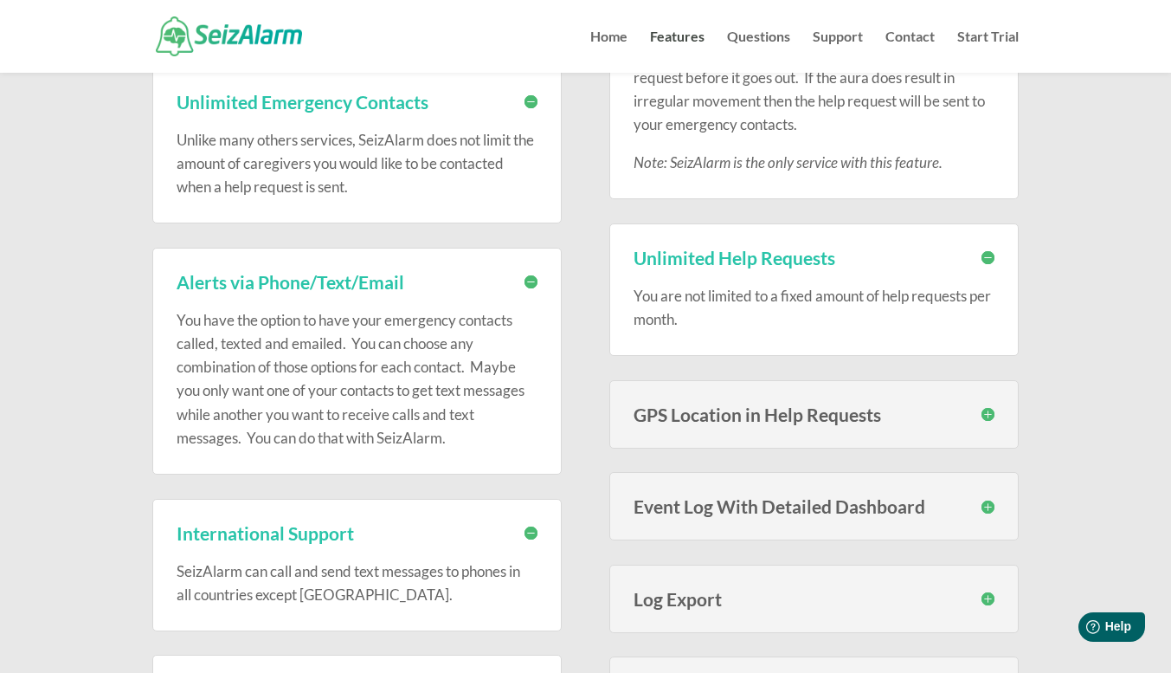
click at [750, 417] on h3 "GPS Location in Help Requests" at bounding box center [814, 414] width 361 height 18
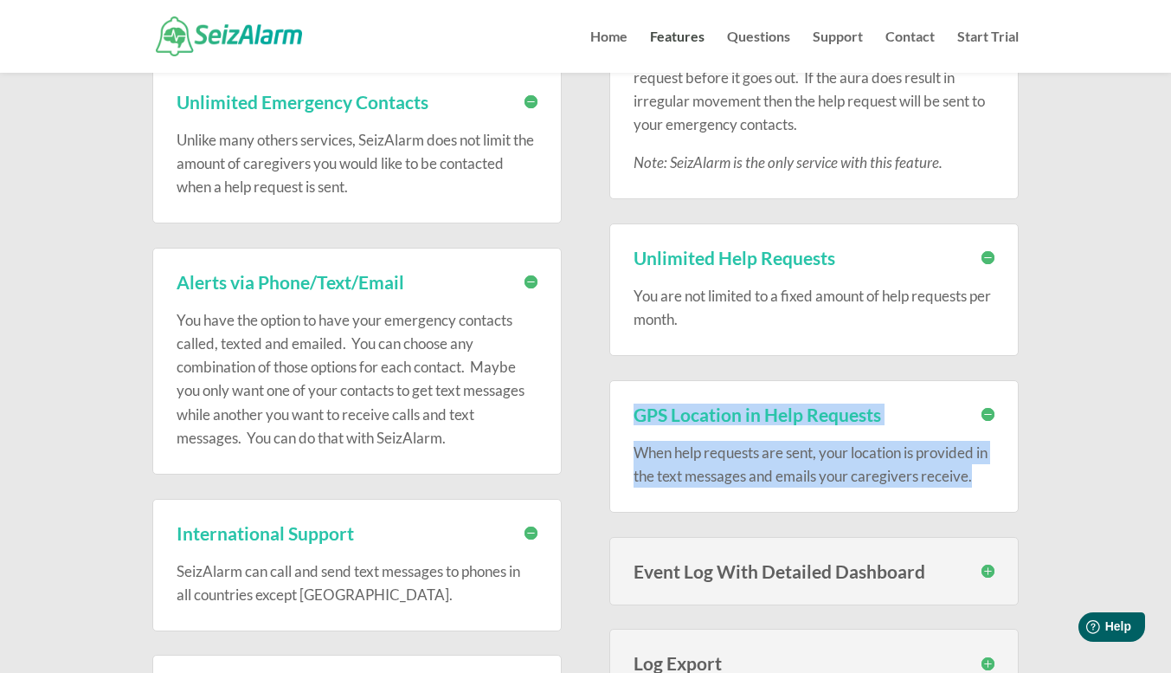
drag, startPoint x: 634, startPoint y: 415, endPoint x: 996, endPoint y: 479, distance: 368.4
click at [996, 479] on div "GPS Location in Help Requests When help requests are sent, your location is pro…" at bounding box center [813, 446] width 409 height 132
copy div "GPS Location in Help Requests When help requests are sent, your location is pro…"
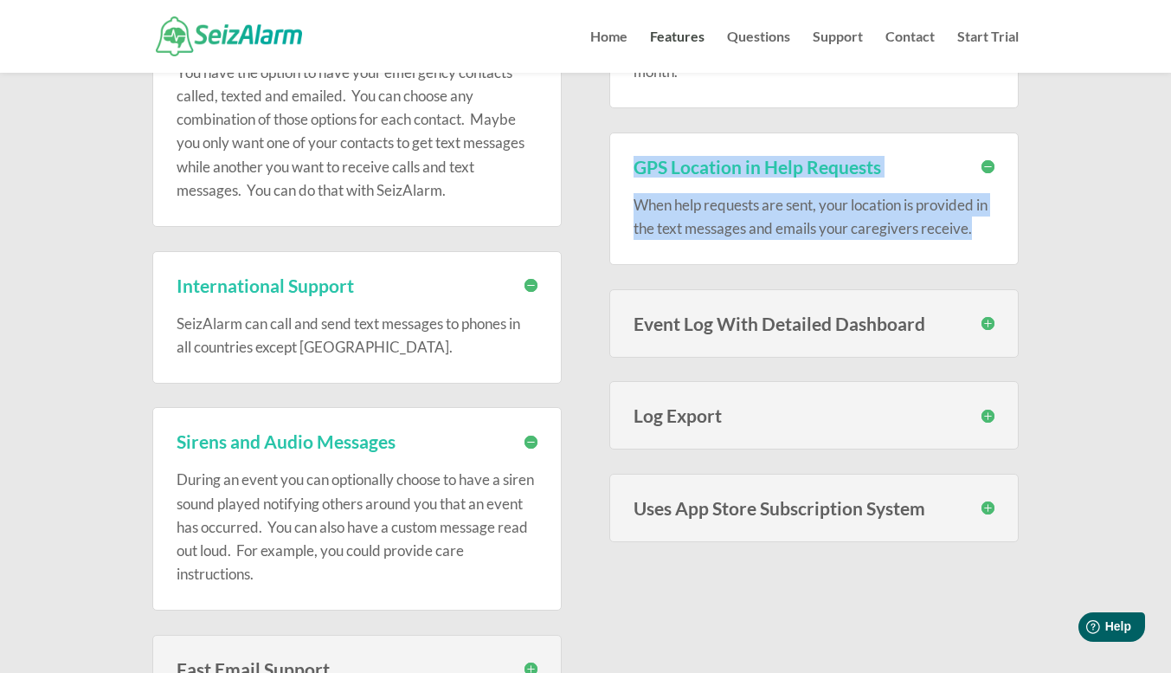
scroll to position [1060, 0]
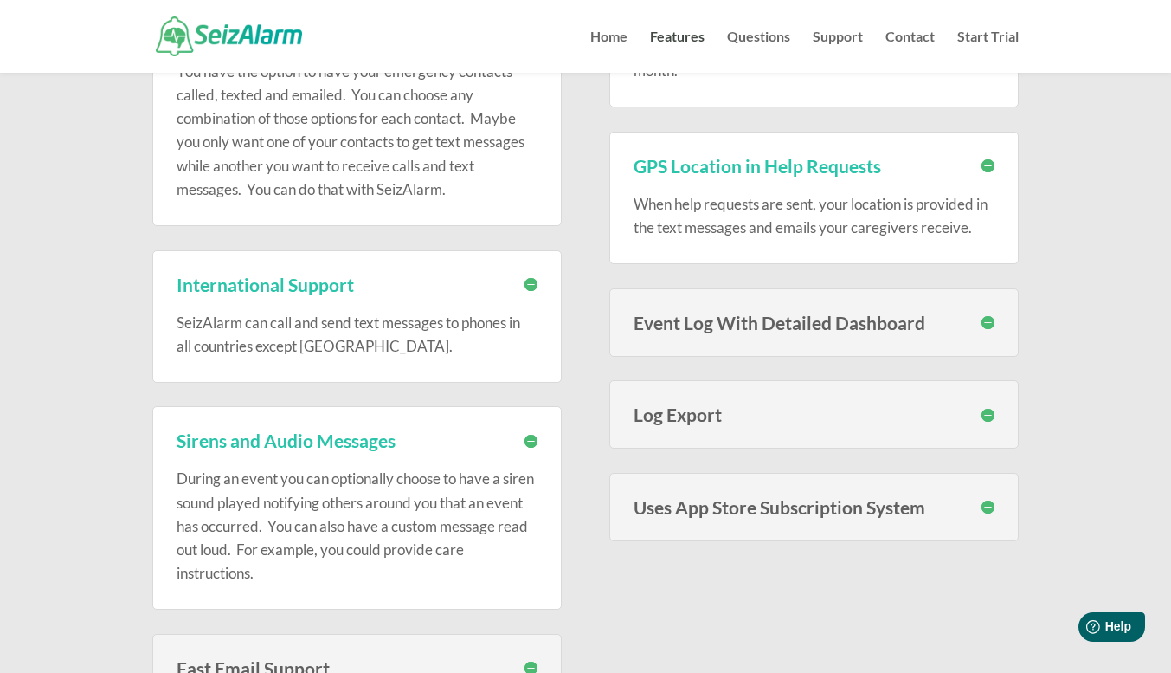
click at [723, 500] on h3 "Uses App Store Subscription System" at bounding box center [814, 507] width 361 height 18
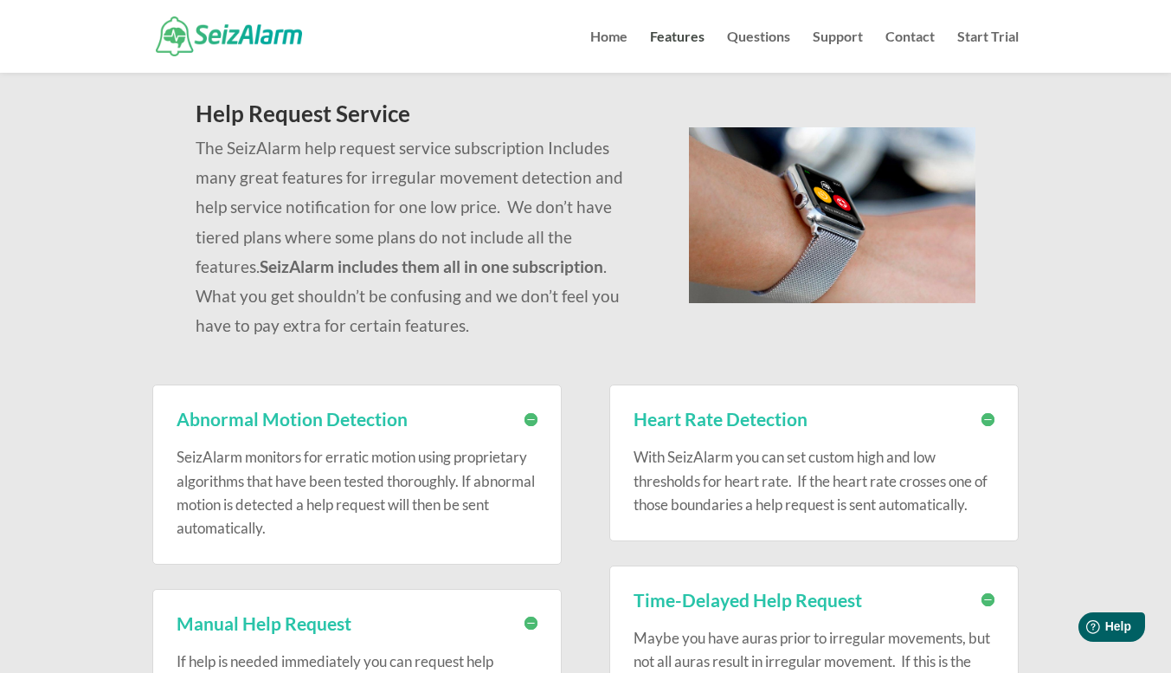
scroll to position [0, 0]
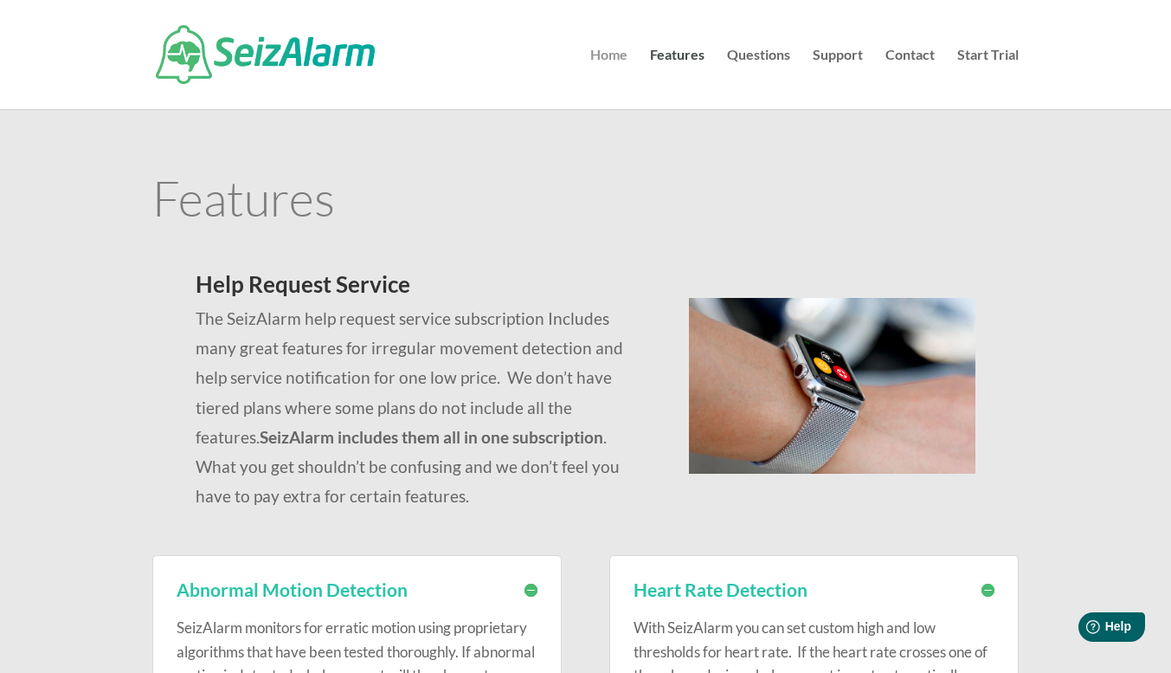
click at [607, 54] on link "Home" at bounding box center [608, 78] width 37 height 61
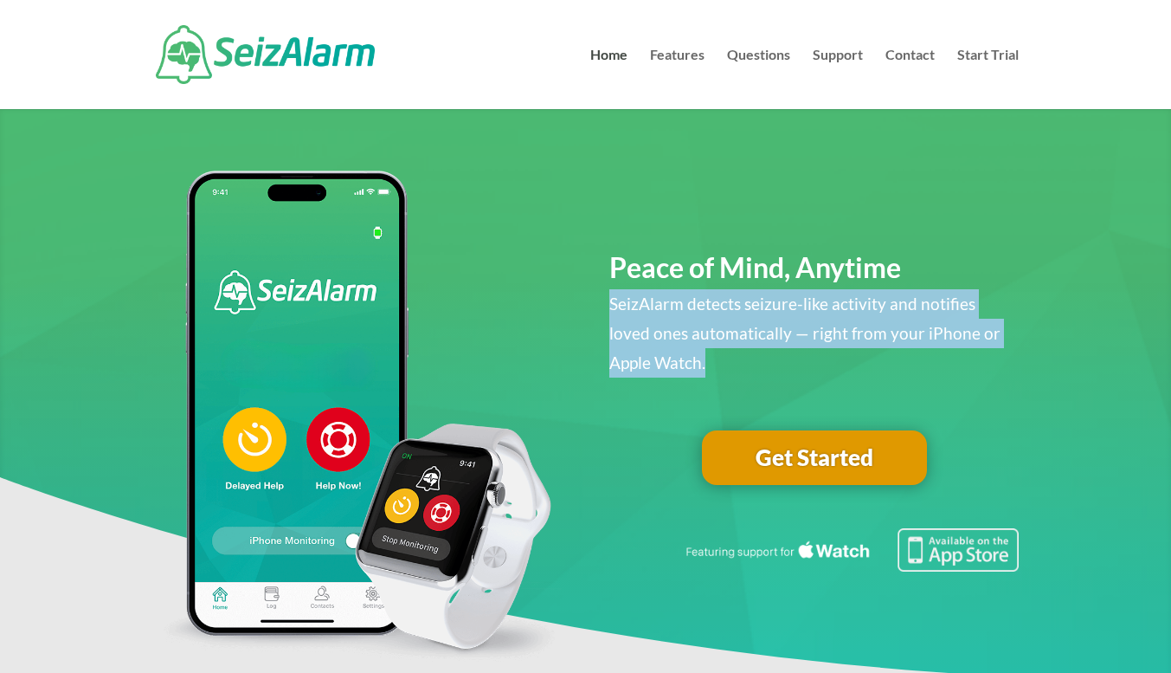
drag, startPoint x: 605, startPoint y: 306, endPoint x: 665, endPoint y: 358, distance: 79.1
click at [665, 358] on div "Peace of Mind, Anytime SeizAlarm detects seizure-like activity and notifies lov…" at bounding box center [585, 422] width 866 height 518
copy span "SeizAlarm detects seizure-like activity and notifies loved ones automatically —…"
